Goal: Book appointment/travel/reservation

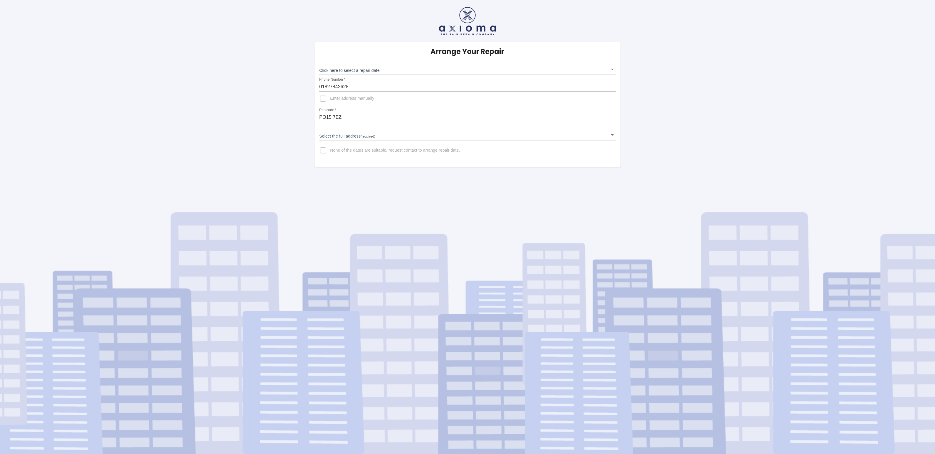
drag, startPoint x: 323, startPoint y: 98, endPoint x: 322, endPoint y: 106, distance: 7.7
click at [323, 98] on input "Enter address manually" at bounding box center [323, 99] width 14 height 14
checkbox input "true"
click at [362, 129] on input "Address   *" at bounding box center [467, 131] width 296 height 9
click at [355, 128] on input "Address   *" at bounding box center [467, 131] width 296 height 9
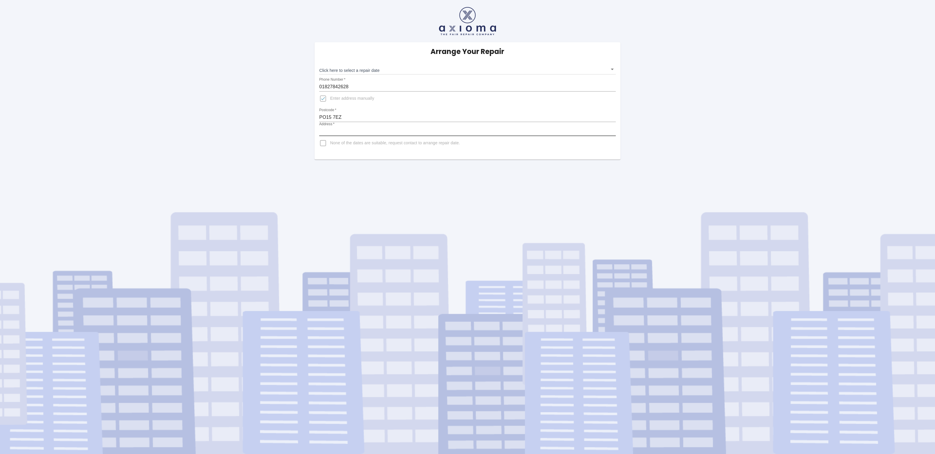
paste input "[STREET_ADDRESS]"
click at [423, 133] on input "[STREET_ADDRESS]" at bounding box center [467, 131] width 296 height 9
paste input "WHITELEY"
click at [440, 129] on input "[STREET_ADDRESS]" at bounding box center [467, 131] width 296 height 9
paste input "FAREHAM"
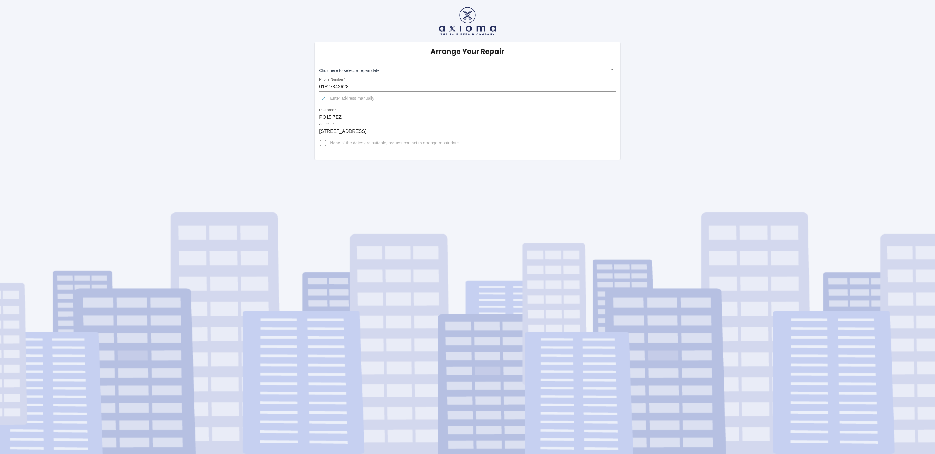
click at [454, 131] on input "[STREET_ADDRESS]," at bounding box center [467, 131] width 296 height 9
paste input "[GEOGRAPHIC_DATA]"
type input "[STREET_ADDRESS]"
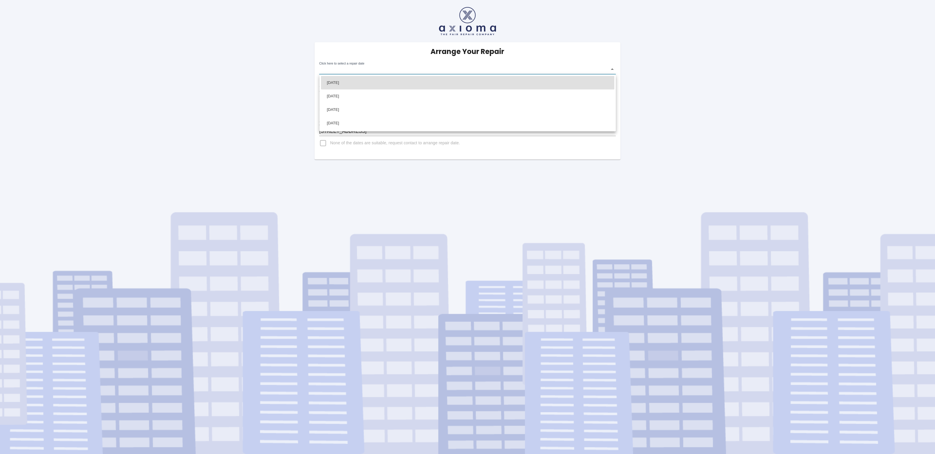
click at [611, 69] on body "Arrange Your Repair Click here to select a repair date ​ Phone Number   * 01827…" at bounding box center [467, 227] width 935 height 454
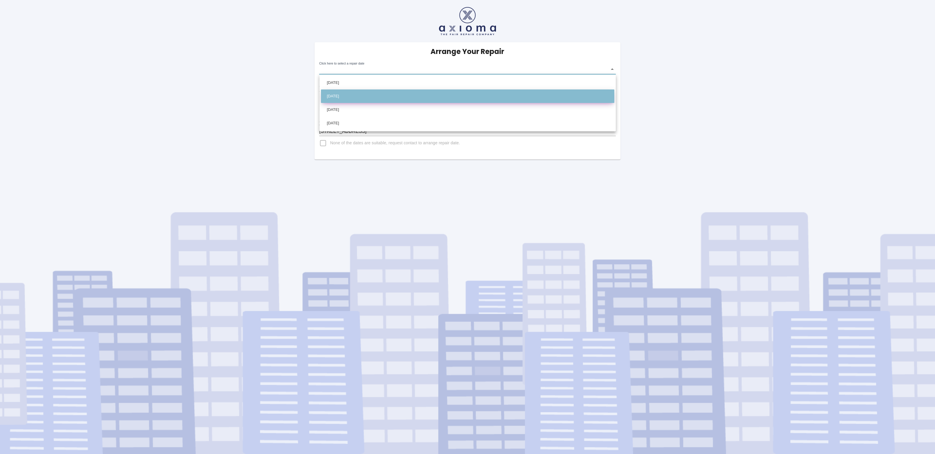
click at [366, 95] on li "[DATE]" at bounding box center [467, 97] width 293 height 14
type input "[DATE]T00:00:00.000Z"
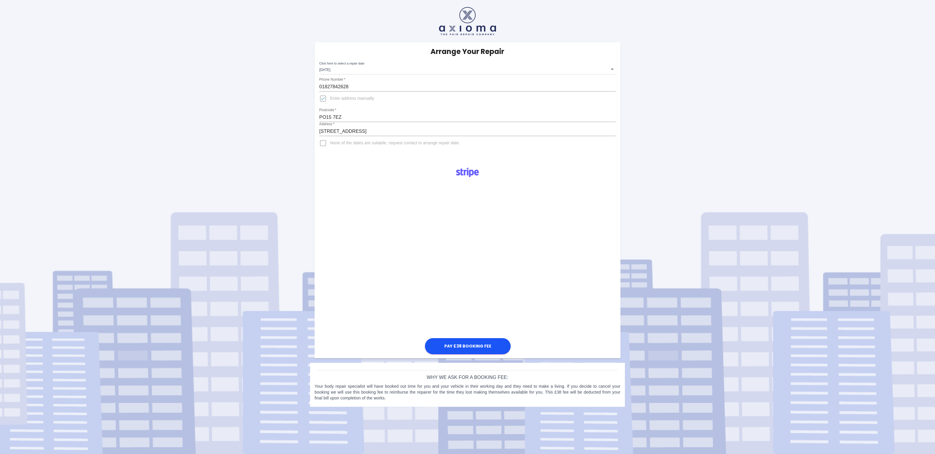
click at [150, 140] on div "Arrange Your Repair Click here to select a repair date [DATE] [DATE]T00:00:00.0…" at bounding box center [467, 206] width 943 height 412
drag, startPoint x: 474, startPoint y: 346, endPoint x: 477, endPoint y: 348, distance: 3.4
click at [474, 346] on button "Pay £38 Booking Fee" at bounding box center [468, 346] width 86 height 16
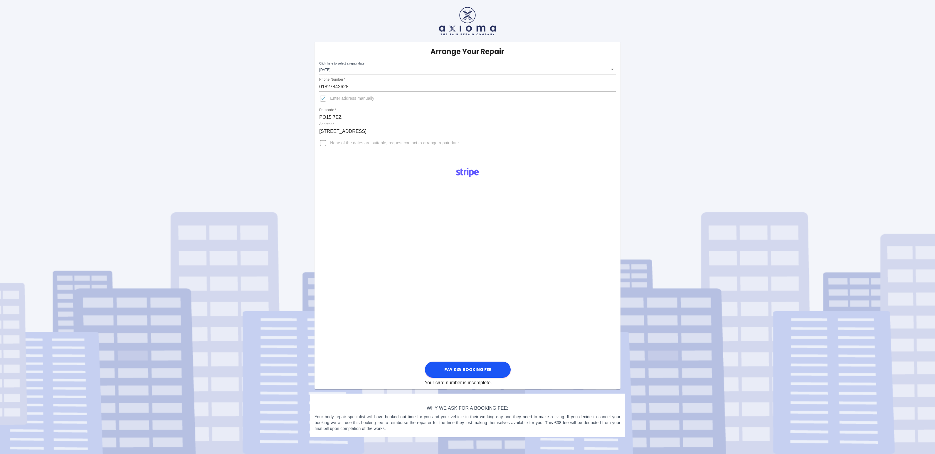
drag, startPoint x: 497, startPoint y: 29, endPoint x: 454, endPoint y: 29, distance: 43.4
click at [454, 29] on div "Arrange Your Repair Click here to select a repair date [DATE] [DATE]T00:00:00.0…" at bounding box center [467, 221] width 943 height 442
drag, startPoint x: 454, startPoint y: 29, endPoint x: 586, endPoint y: 18, distance: 132.6
click at [586, 18] on div "Arrange Your Repair Click here to select a repair date [DATE] [DATE]T00:00:00.0…" at bounding box center [467, 221] width 943 height 442
